Goal: Obtain resource: Obtain resource

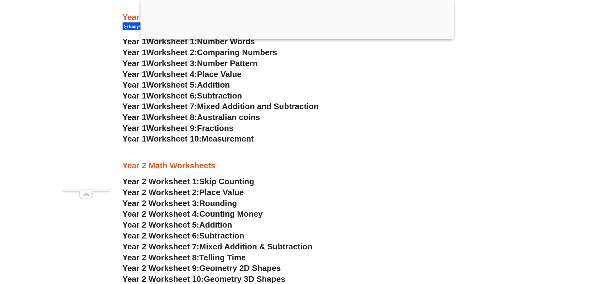
scroll to position [747, 0]
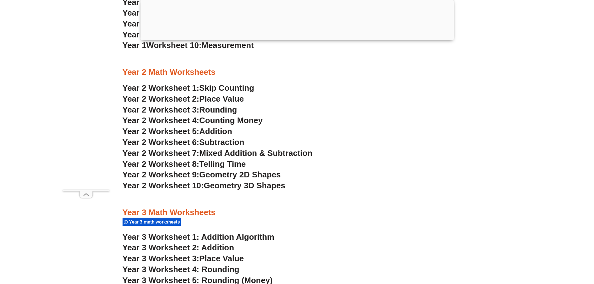
click at [231, 122] on span "Counting Money" at bounding box center [231, 120] width 64 height 9
click at [227, 97] on span "Place Value" at bounding box center [221, 98] width 45 height 9
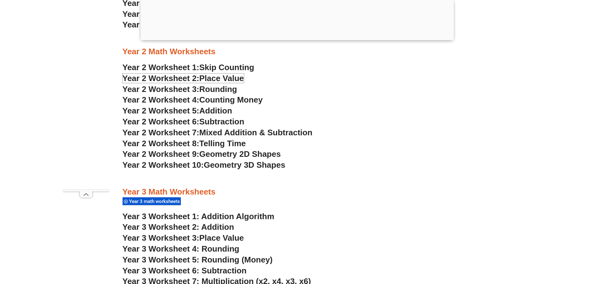
scroll to position [778, 0]
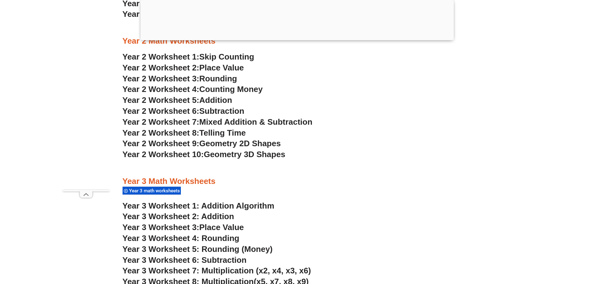
click at [186, 237] on span "Year 3 Worksheet 4: Rounding" at bounding box center [181, 238] width 117 height 9
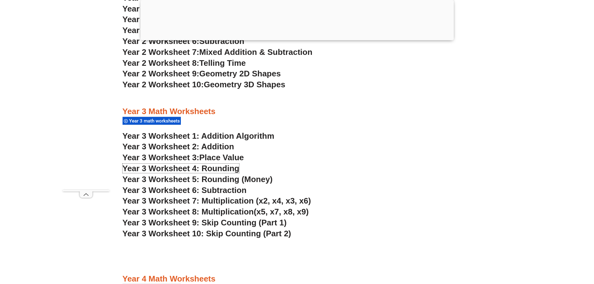
scroll to position [934, 0]
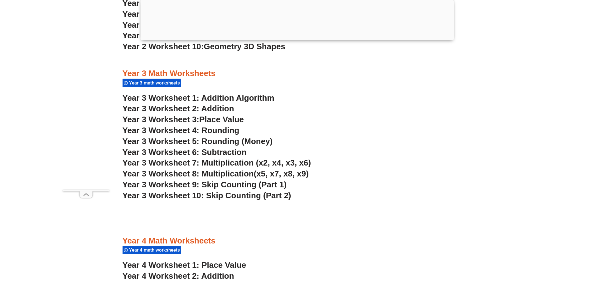
click at [202, 159] on span "Year 3 Worksheet 7: Multiplication (x2, x4, x3, x6)" at bounding box center [217, 162] width 189 height 9
click at [210, 174] on span "Year 3 Worksheet 8: Multiplication" at bounding box center [188, 173] width 131 height 9
click at [247, 185] on span "Year 3 Worksheet 9: Skip Counting (Part 1)" at bounding box center [205, 184] width 164 height 9
click at [233, 195] on span "Year 3 Worksheet 10: Skip Counting (Part 2)" at bounding box center [207, 195] width 169 height 9
click at [209, 94] on link "Year 3 Worksheet 1: Addition Algorithm" at bounding box center [199, 97] width 152 height 9
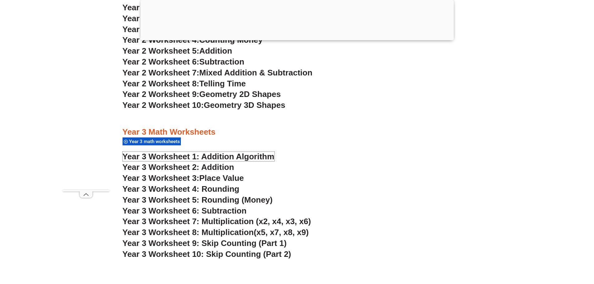
scroll to position [809, 0]
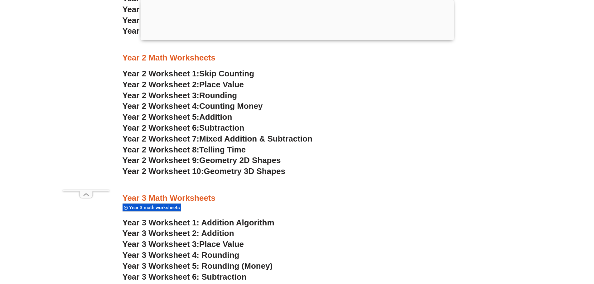
click at [183, 97] on span "Year 2 Worksheet 3:" at bounding box center [161, 95] width 77 height 9
click at [186, 71] on span "Year 2 Worksheet 1:" at bounding box center [161, 73] width 77 height 9
click at [215, 85] on span "Place Value" at bounding box center [221, 84] width 45 height 9
click at [222, 95] on span "Rounding" at bounding box center [218, 95] width 38 height 9
click at [228, 106] on span "Counting Money" at bounding box center [231, 105] width 64 height 9
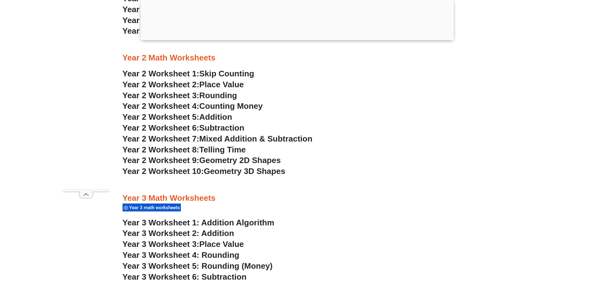
click at [224, 119] on span "Addition" at bounding box center [215, 116] width 33 height 9
click at [220, 129] on span "Subtraction" at bounding box center [221, 127] width 45 height 9
click at [238, 138] on span "Mixed Addition & Subtraction" at bounding box center [255, 138] width 113 height 9
click at [233, 151] on span "Telling Time" at bounding box center [222, 149] width 46 height 9
click at [211, 164] on span "Geometry 2D Shapes" at bounding box center [239, 160] width 81 height 9
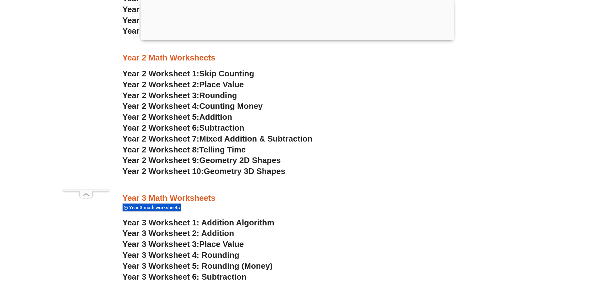
click at [274, 173] on span "Geometry 3D Shapes" at bounding box center [244, 171] width 81 height 9
